Goal: Task Accomplishment & Management: Complete application form

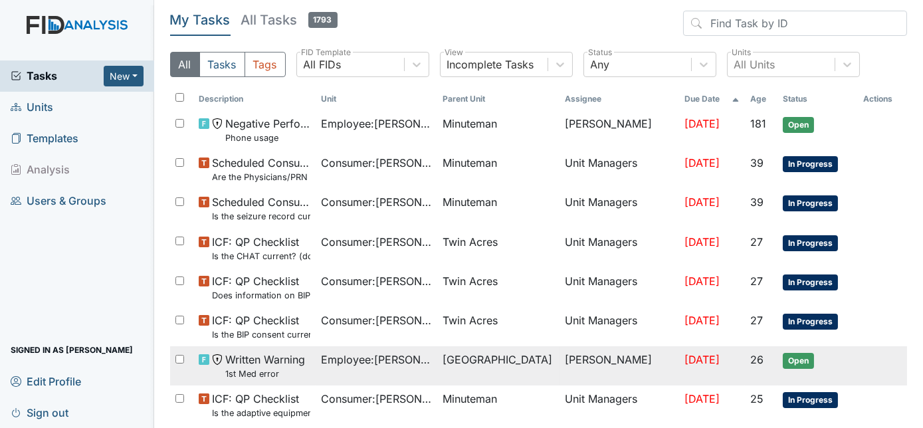
click at [526, 368] on td "[GEOGRAPHIC_DATA]" at bounding box center [498, 365] width 122 height 39
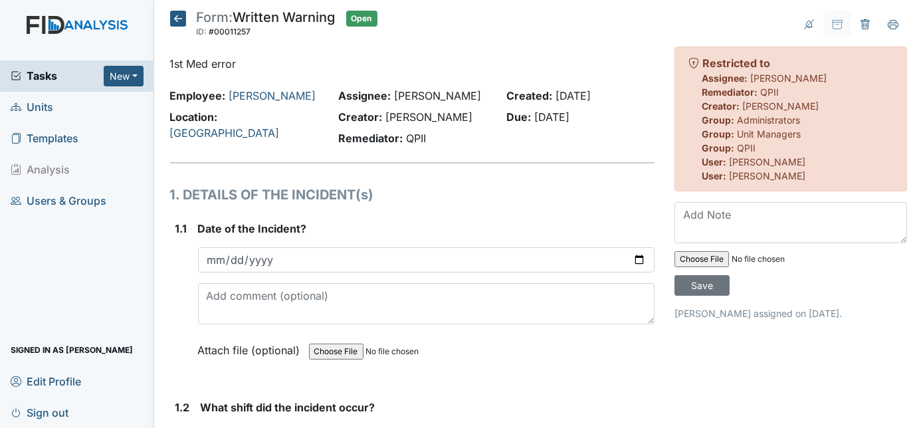
click at [480, 200] on h1 "1. DETAILS OF THE INCIDENT(s)" at bounding box center [412, 195] width 485 height 20
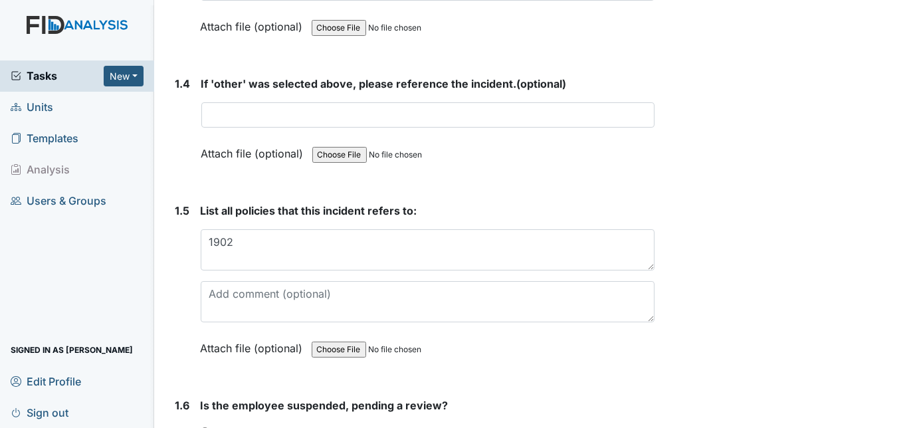
scroll to position [935, 0]
click at [477, 202] on strong "List all policies that this incident refers to:" at bounding box center [428, 210] width 455 height 16
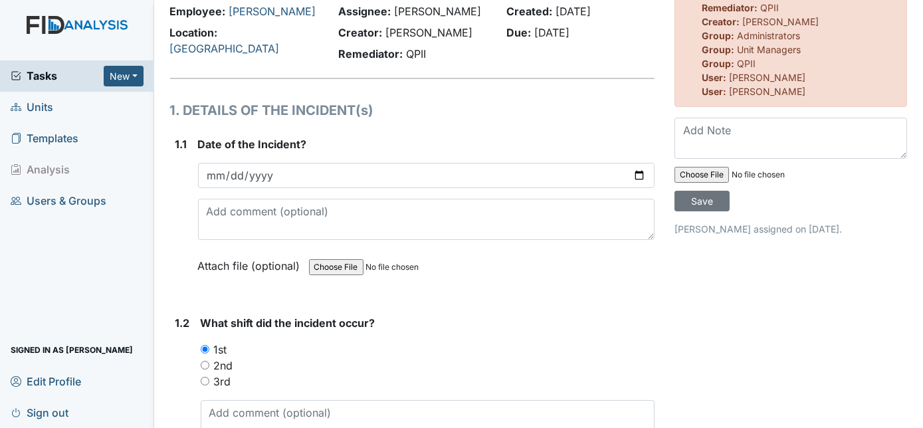
scroll to position [0, 0]
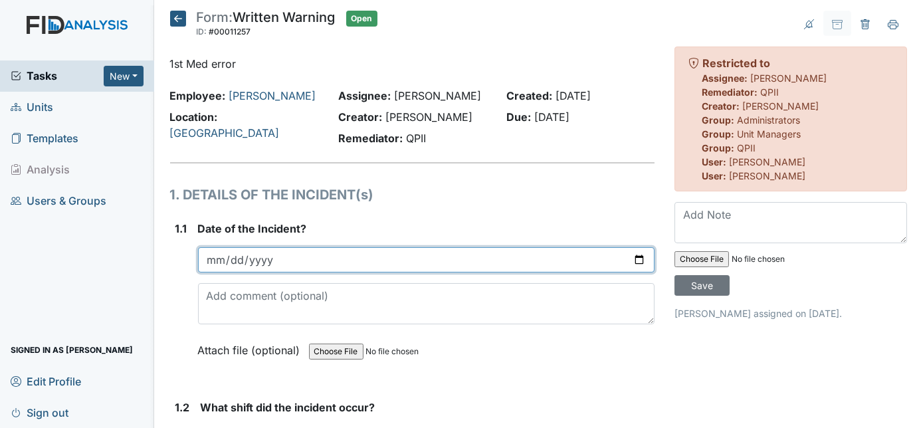
click at [237, 260] on input "2025-08-31" at bounding box center [426, 259] width 457 height 25
click at [287, 269] on input "2025-08-31" at bounding box center [426, 259] width 457 height 25
click at [283, 258] on input "2025-08-31" at bounding box center [426, 259] width 457 height 25
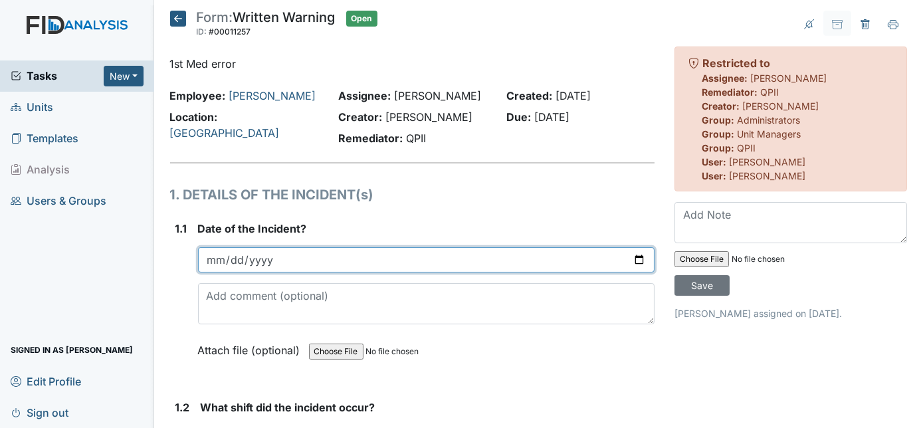
click at [265, 251] on input "2025-08-31" at bounding box center [426, 259] width 457 height 25
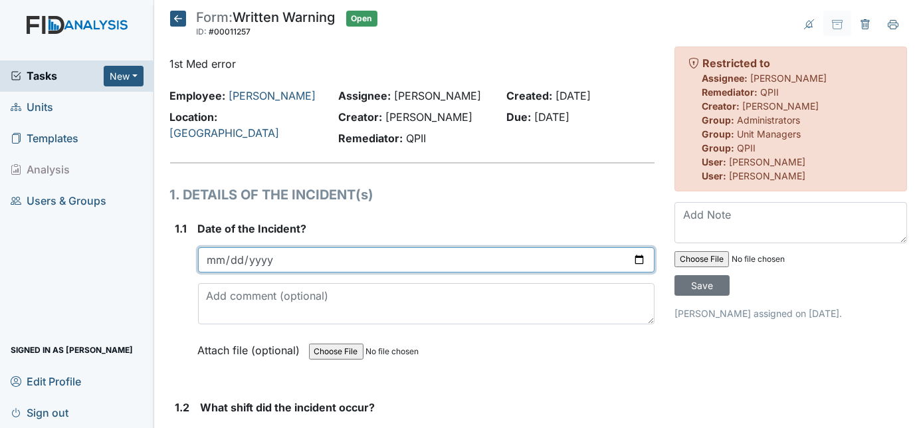
click at [288, 262] on input "2025-08-31" at bounding box center [426, 259] width 457 height 25
click at [333, 262] on input "2025-08-31" at bounding box center [426, 259] width 457 height 25
click at [333, 262] on input "date" at bounding box center [426, 259] width 457 height 25
type input "2025-09-03"
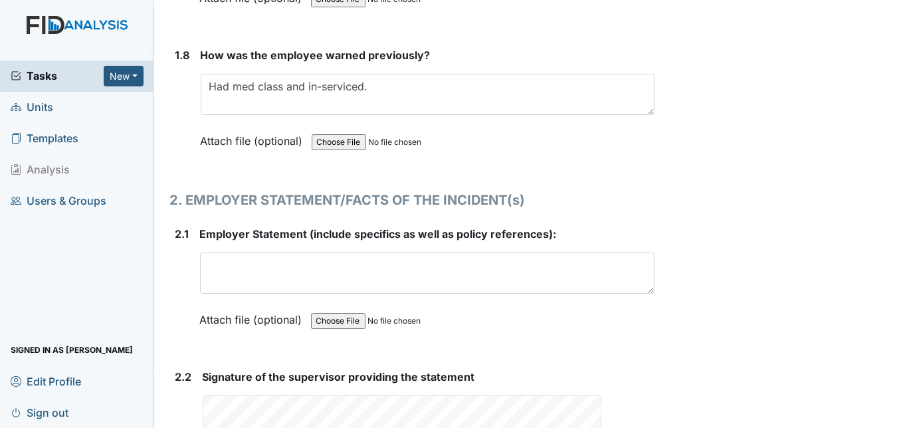
scroll to position [1716, 0]
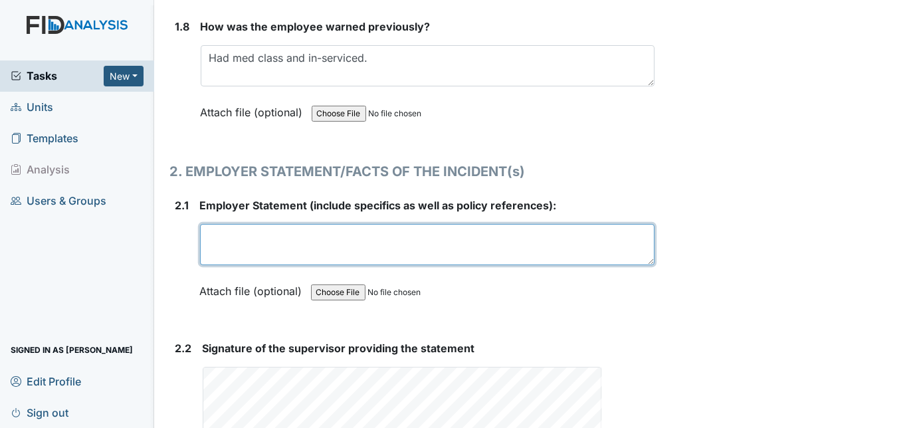
click at [242, 241] on textarea at bounding box center [427, 244] width 455 height 41
click at [207, 228] on textarea "GABAPENTIN 300MG CAPSULE WAS ORDERED" at bounding box center [427, 244] width 455 height 41
click at [499, 229] on textarea "TAKE 4 GABAPENTIN 300MG CAPSULE WAS ORDERED" at bounding box center [427, 244] width 455 height 41
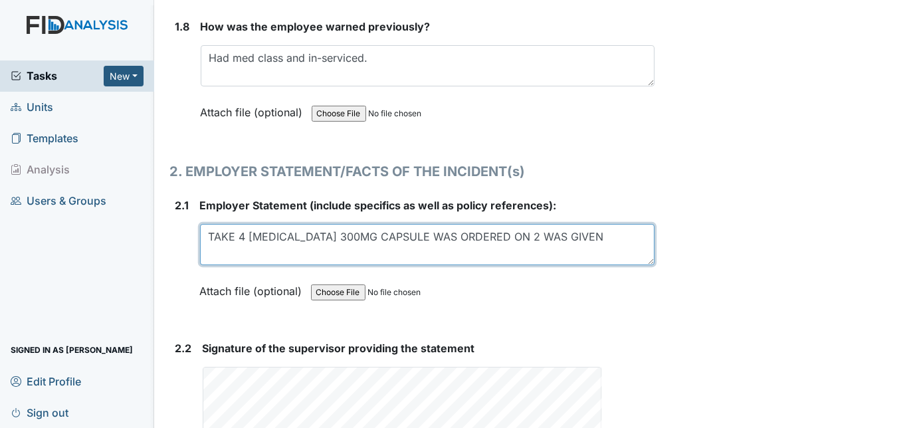
type textarea "TAKE 4 GABAPENTIN 300MG CAPSULE WAS ORDERED ON 2 WAS GIVEN"
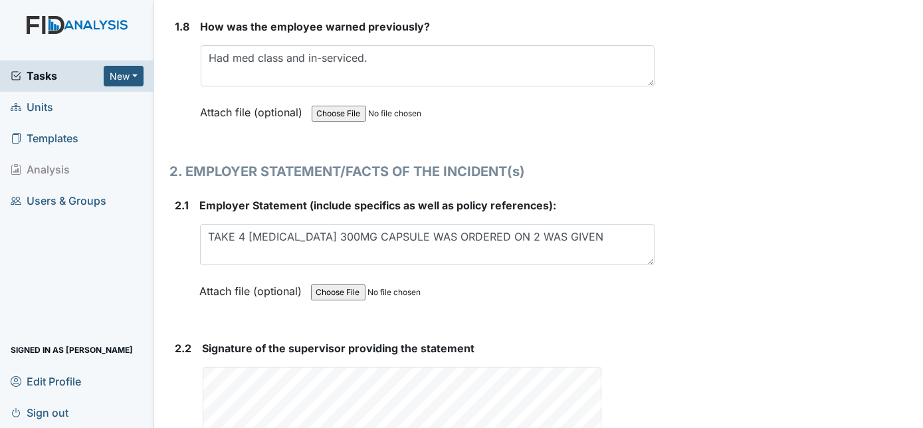
click at [637, 290] on div "Attach file (optional) You can upload .pdf, .txt, .jpg, .jpeg, .png, .csv, .xls…" at bounding box center [427, 292] width 455 height 33
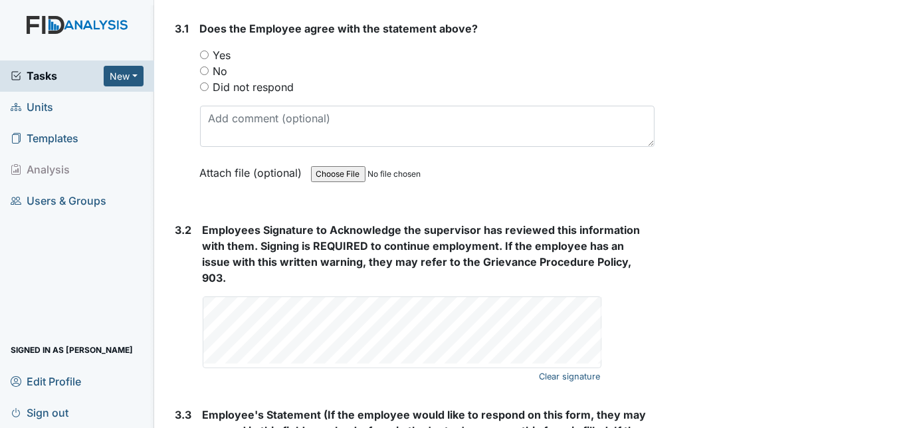
scroll to position [2385, 0]
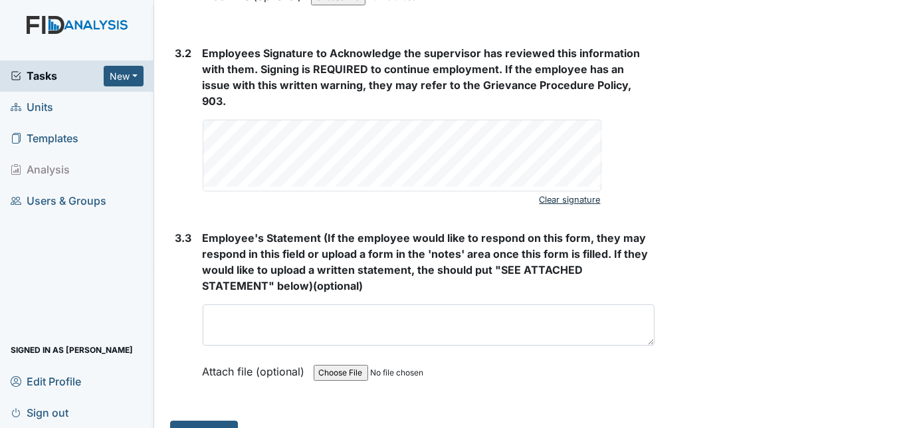
click at [570, 191] on link "Clear signature" at bounding box center [570, 200] width 61 height 18
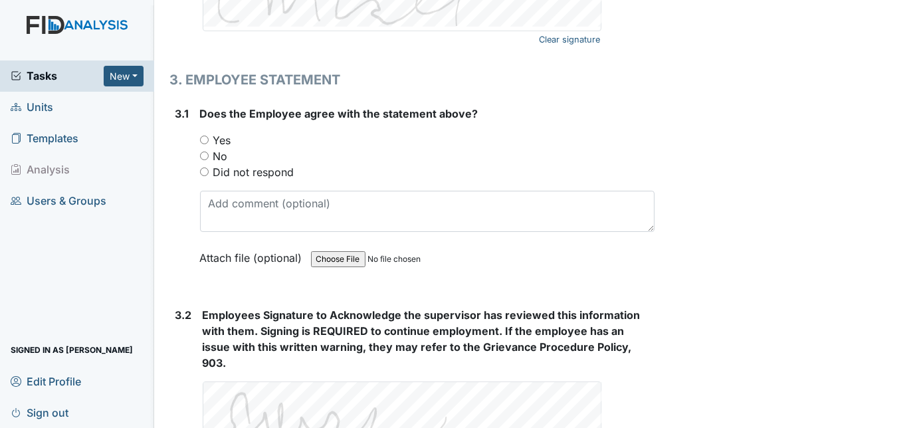
scroll to position [2109, 0]
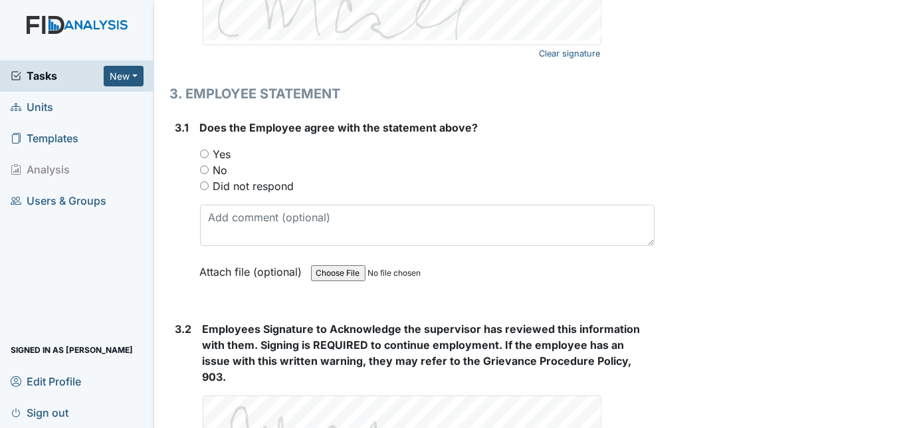
click at [203, 150] on input "Yes" at bounding box center [204, 154] width 9 height 9
radio input "true"
click at [180, 181] on div "3.1" at bounding box center [182, 210] width 14 height 180
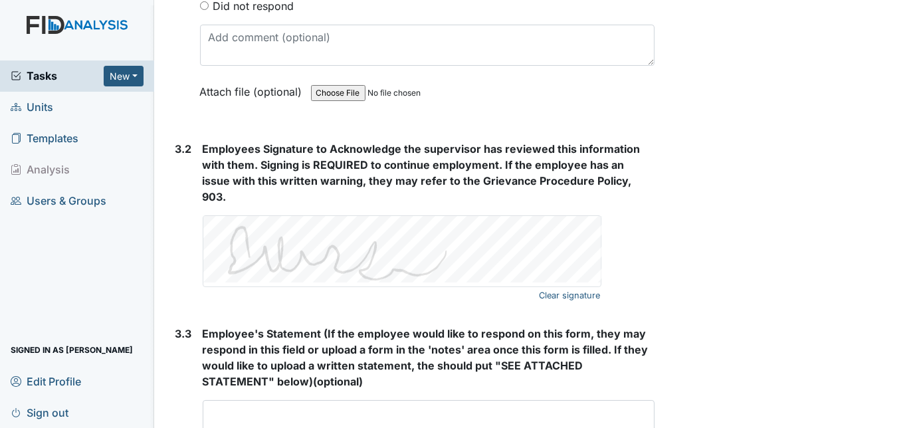
scroll to position [2385, 0]
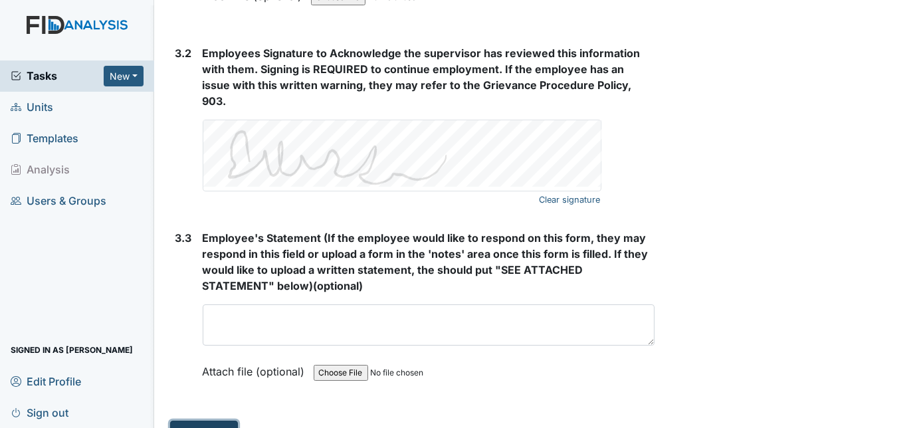
click at [207, 421] on button "Submit" at bounding box center [204, 433] width 68 height 25
